Goal: Check status

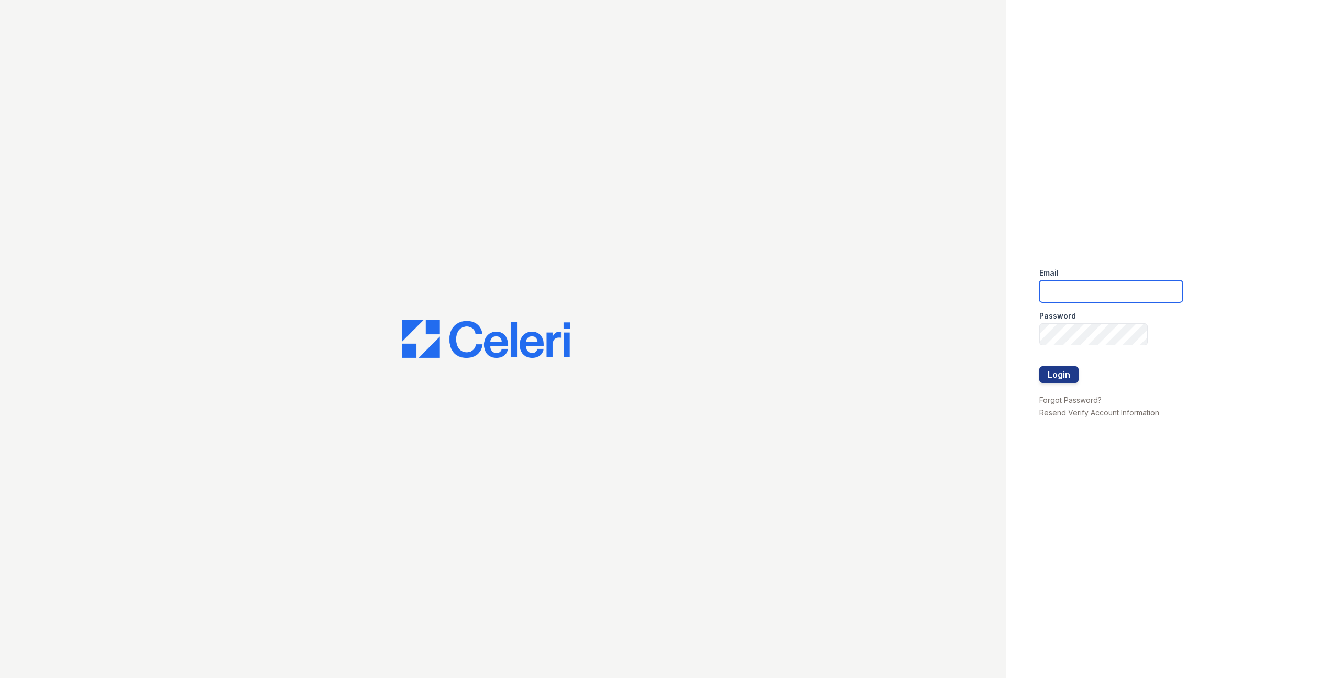
click at [1066, 289] on input "email" at bounding box center [1111, 291] width 144 height 22
type input "[EMAIL_ADDRESS][DOMAIN_NAME]"
click at [1039, 366] on button "Login" at bounding box center [1058, 374] width 39 height 17
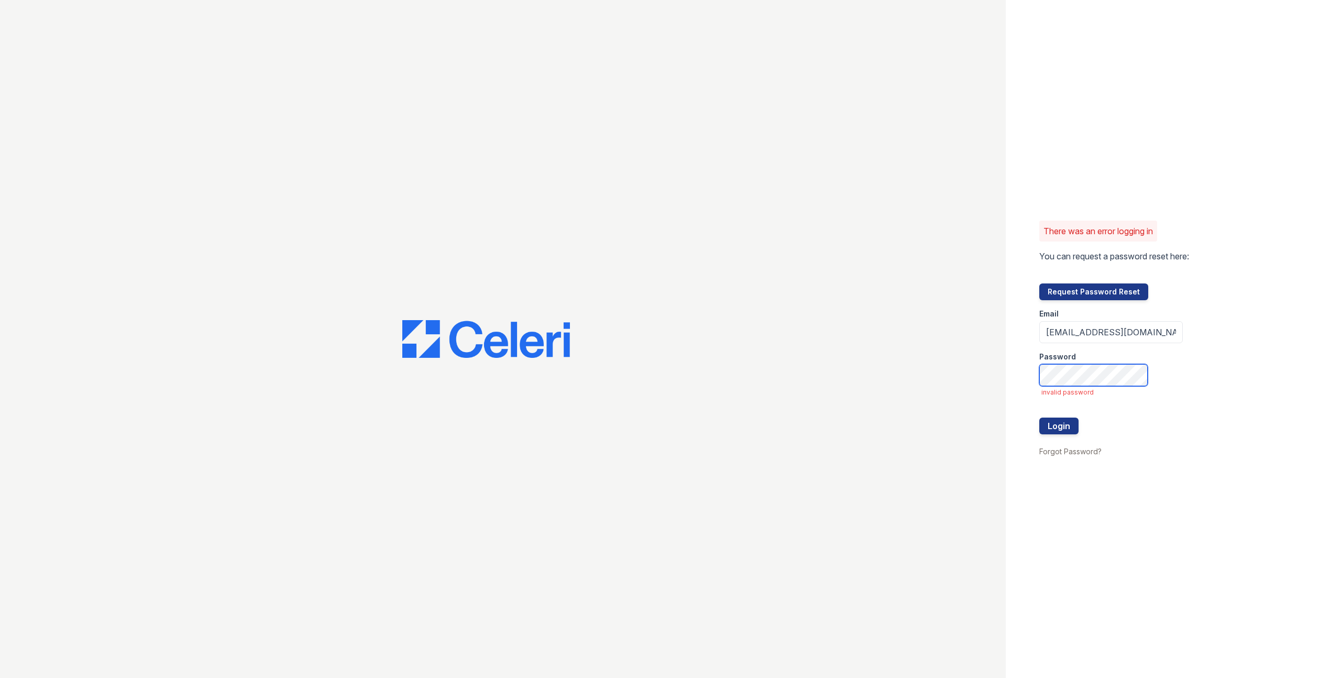
click at [1039, 417] on button "Login" at bounding box center [1058, 425] width 39 height 17
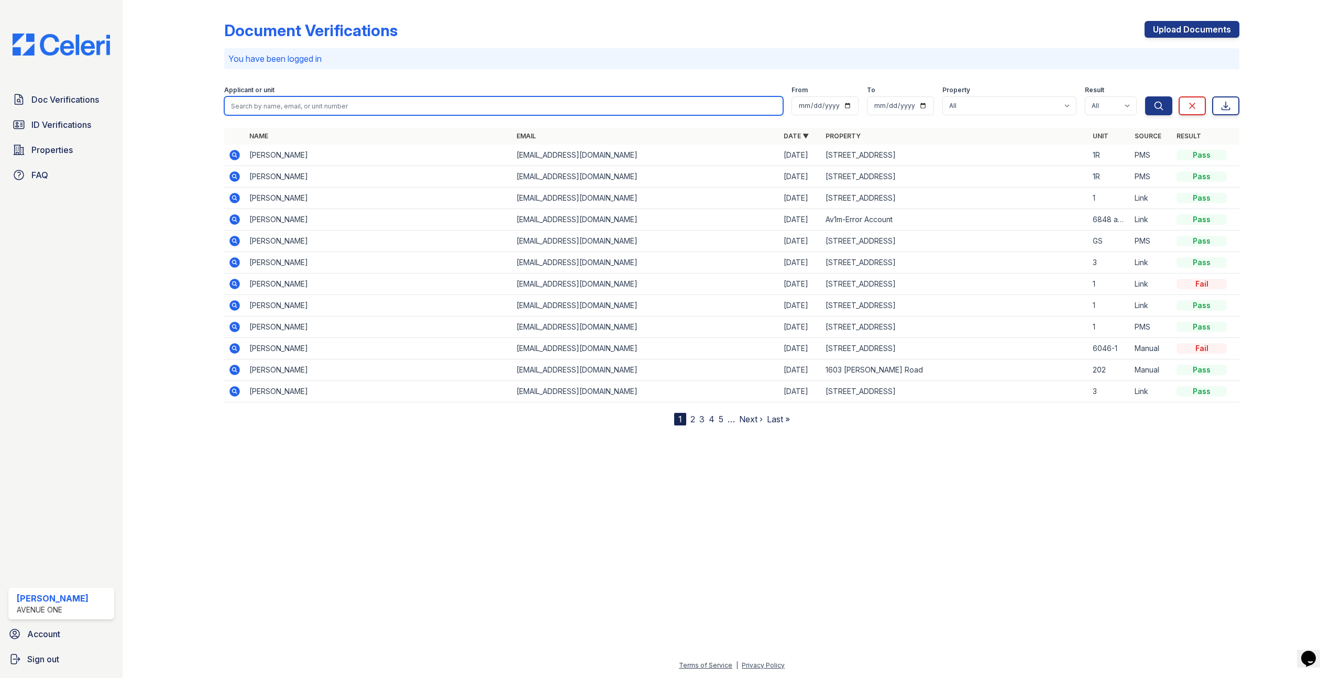
click at [307, 109] on input "search" at bounding box center [503, 105] width 559 height 19
type input "denzel"
click at [1145, 96] on button "Search" at bounding box center [1158, 105] width 27 height 19
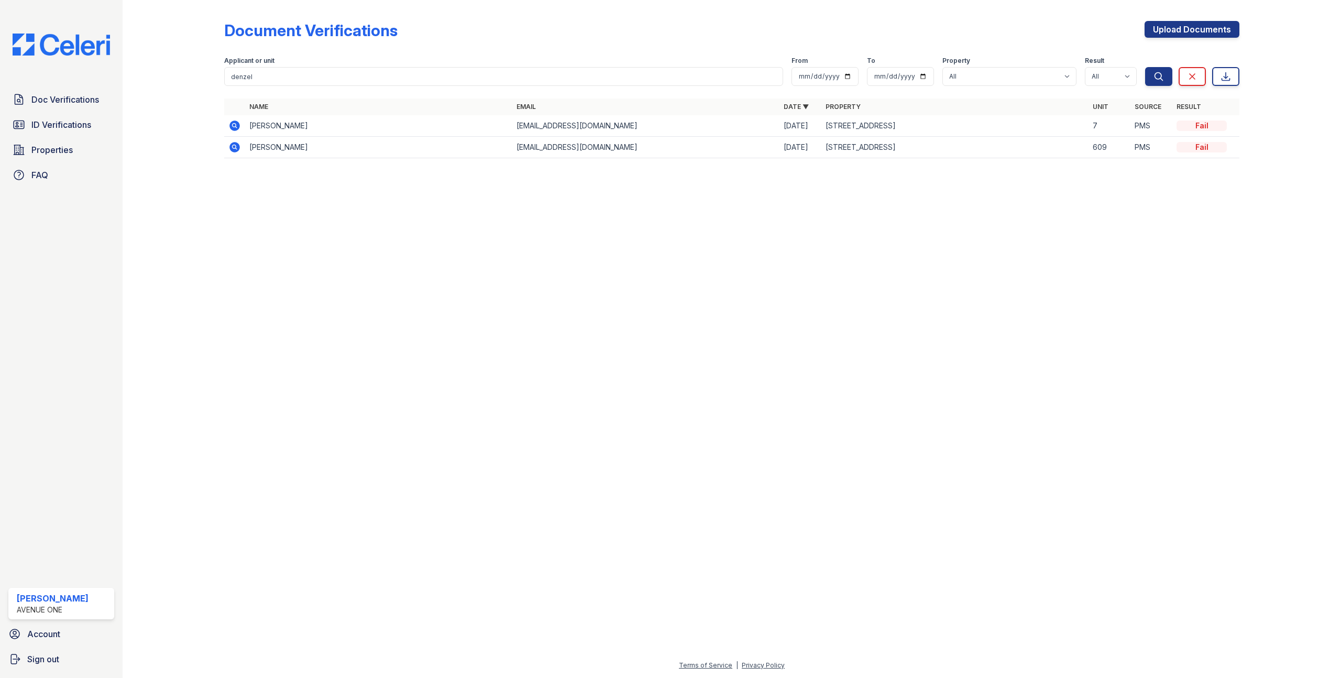
click at [239, 123] on icon at bounding box center [234, 125] width 13 height 13
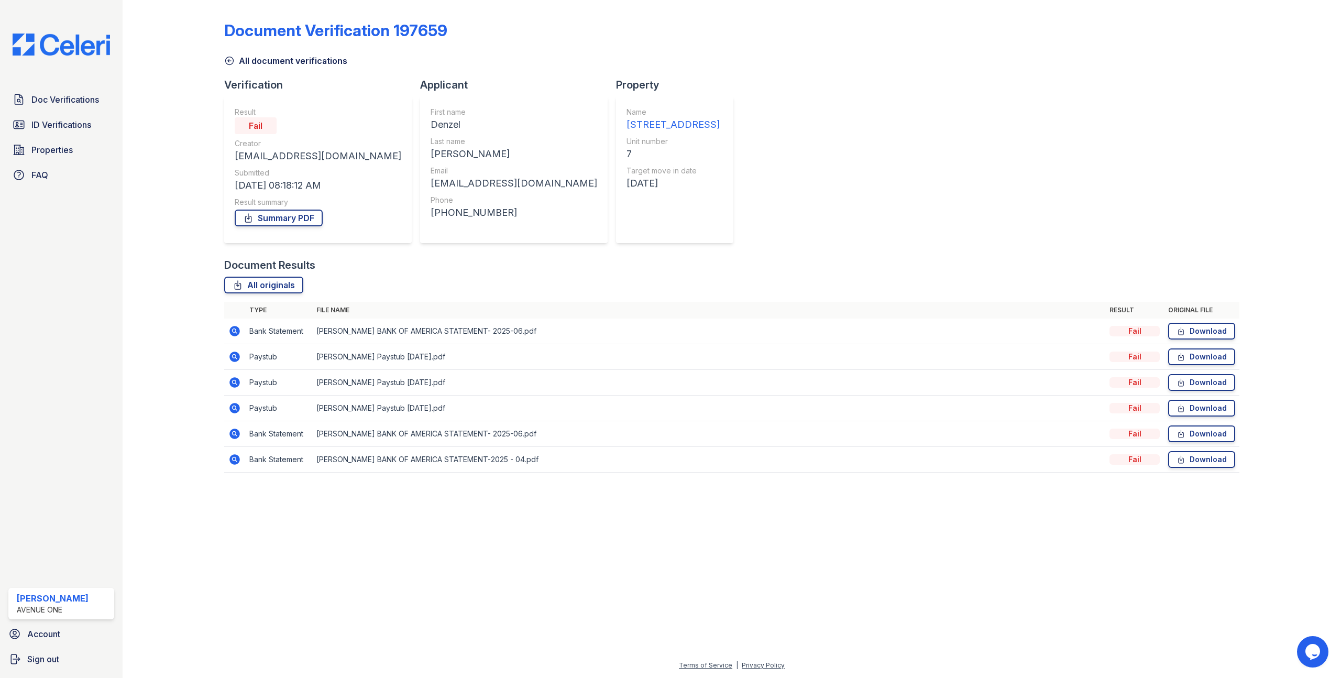
click at [235, 329] on icon at bounding box center [234, 331] width 13 height 13
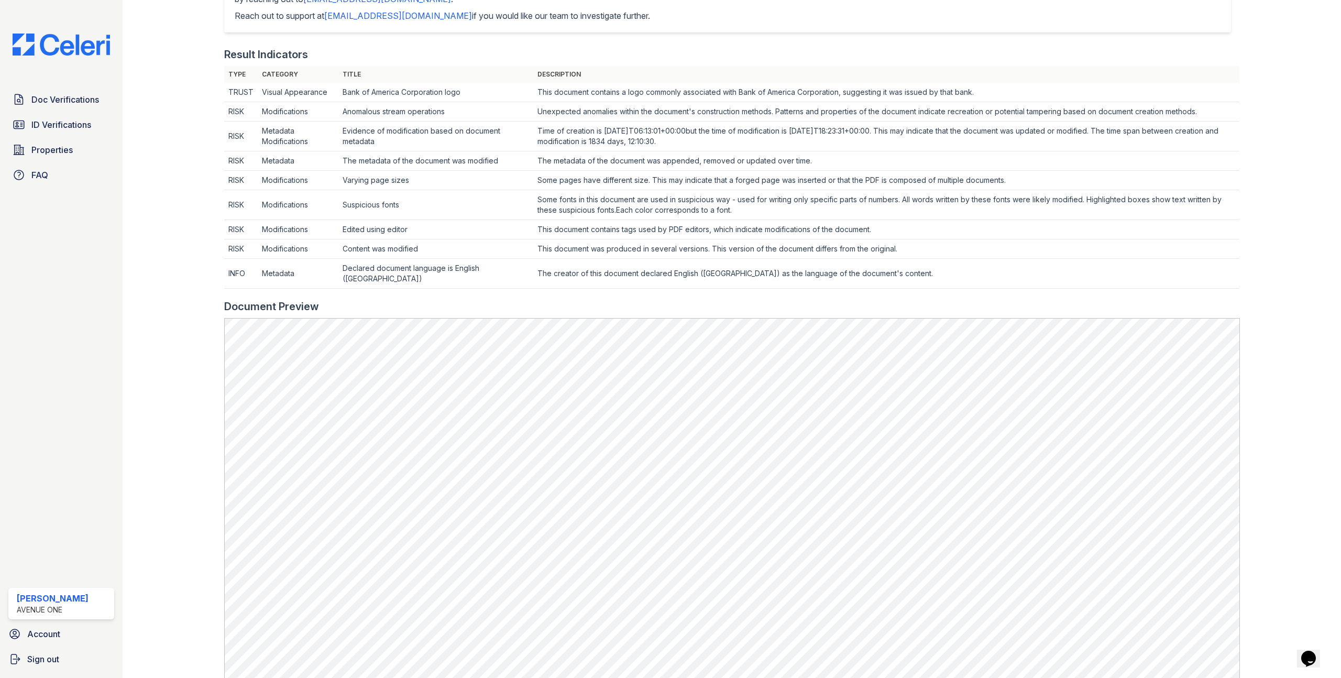
scroll to position [324, 0]
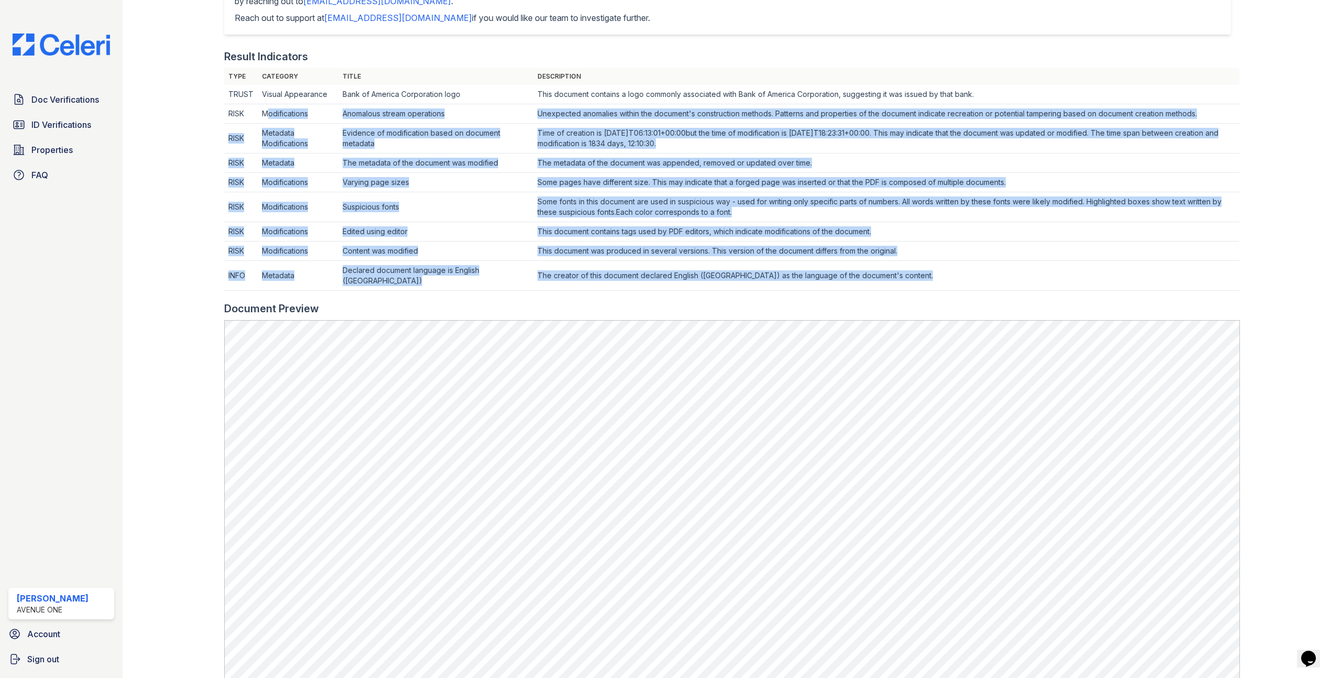
drag, startPoint x: 264, startPoint y: 112, endPoint x: 561, endPoint y: 292, distance: 347.1
click at [560, 294] on div "Type Category Title Description TRUST Visual Appearance Bank of America Corpora…" at bounding box center [732, 184] width 1016 height 233
click at [561, 292] on div at bounding box center [732, 296] width 1016 height 10
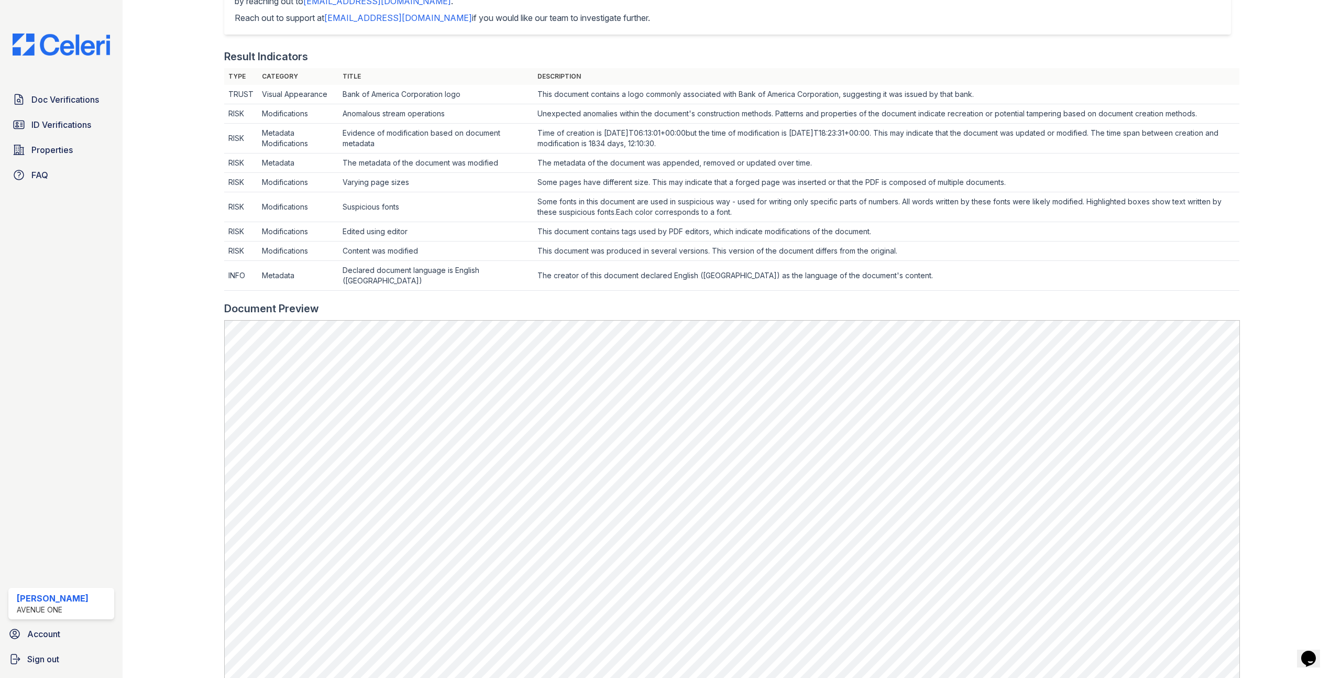
drag, startPoint x: 542, startPoint y: 131, endPoint x: 674, endPoint y: 147, distance: 132.9
click at [672, 147] on td "Time of creation is 2020-08-04T06:13:01+00:00but the time of modification is 20…" at bounding box center [886, 139] width 707 height 30
click at [674, 147] on td "Time of creation is 2020-08-04T06:13:01+00:00but the time of modification is 20…" at bounding box center [886, 139] width 707 height 30
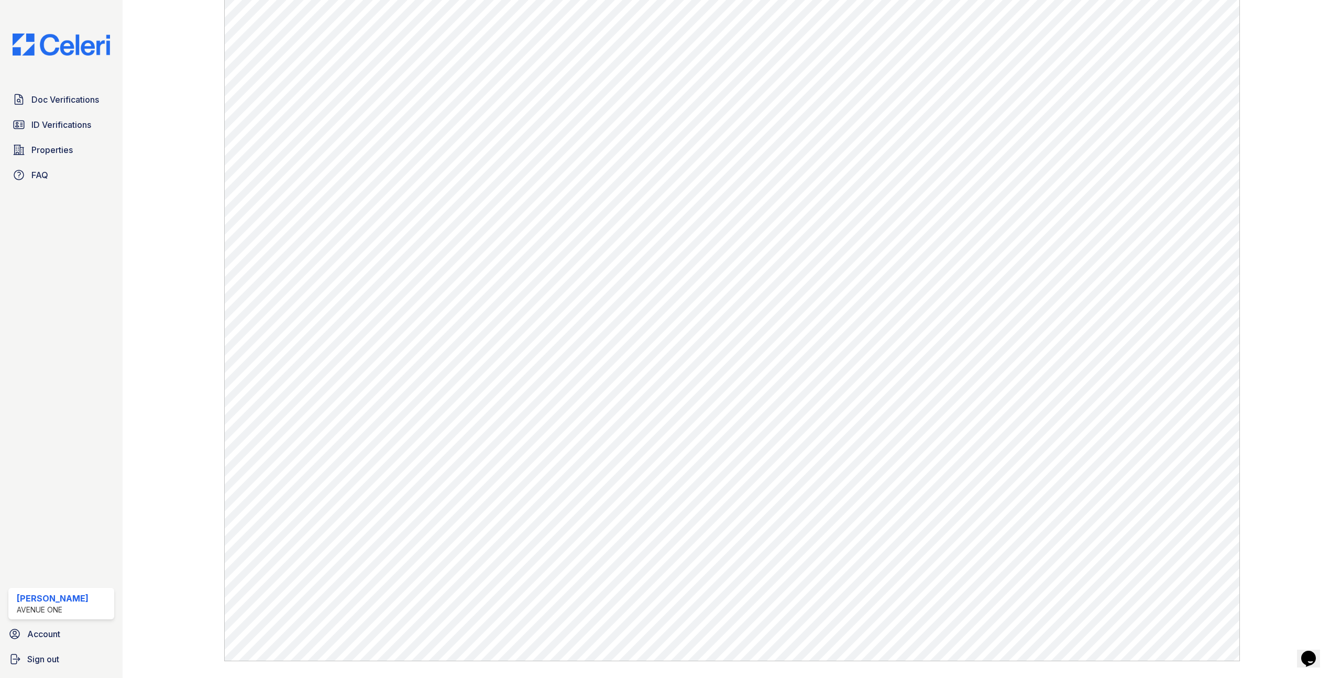
scroll to position [679, 0]
